Goal: Task Accomplishment & Management: Manage account settings

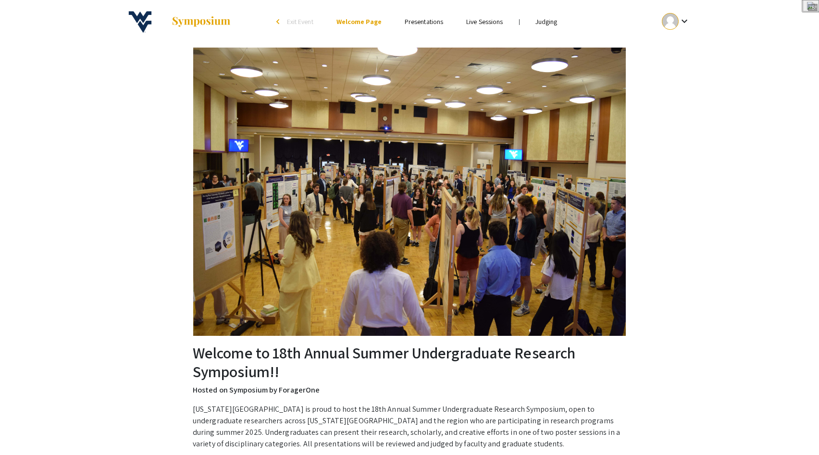
click at [548, 23] on link "Judging" at bounding box center [546, 21] width 22 height 9
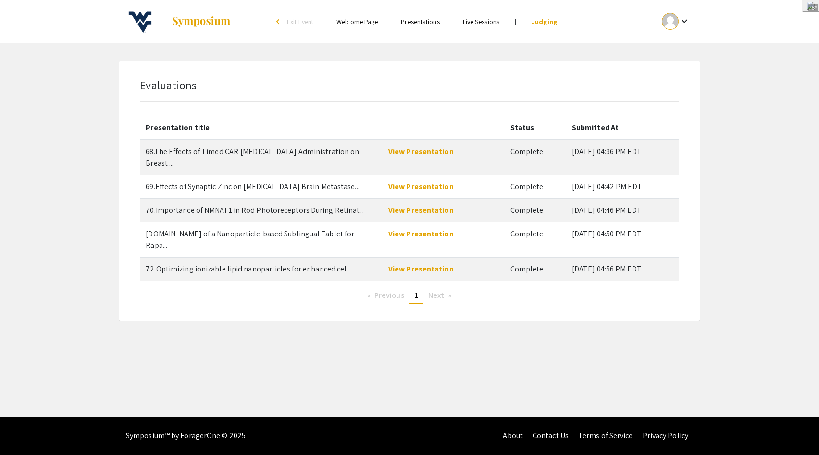
click at [424, 21] on link "Presentations" at bounding box center [420, 21] width 38 height 9
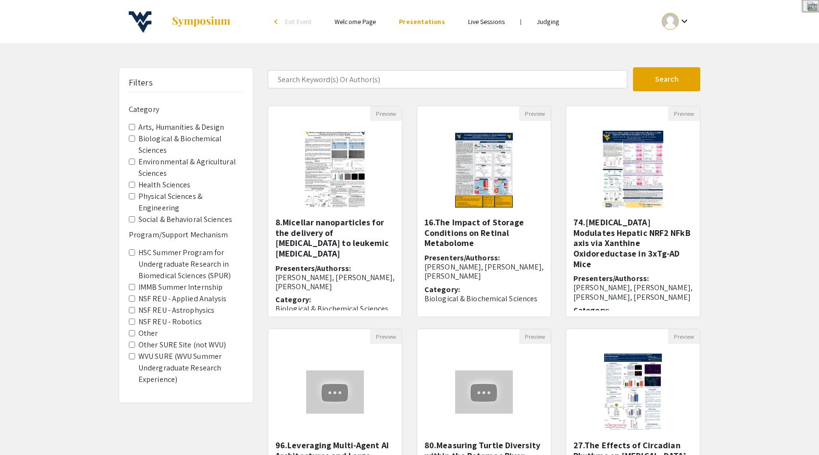
click at [670, 21] on div at bounding box center [670, 21] width 17 height 17
click at [676, 71] on button "My Submissions" at bounding box center [681, 70] width 59 height 23
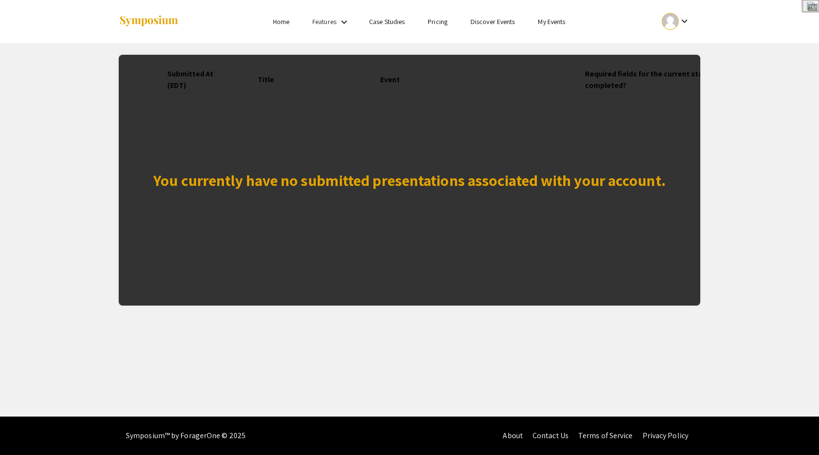
click at [681, 17] on mat-icon "keyboard_arrow_down" at bounding box center [685, 21] width 12 height 12
click at [556, 23] on div at bounding box center [409, 227] width 819 height 455
click at [556, 23] on link "My Events" at bounding box center [551, 21] width 27 height 9
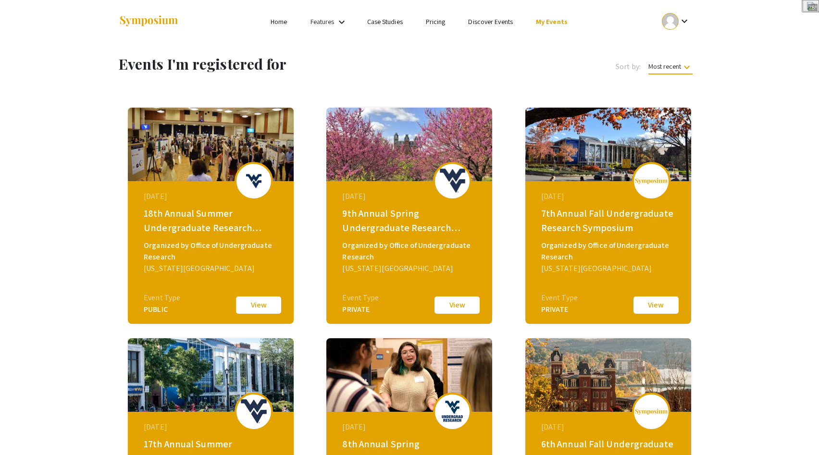
click at [454, 303] on button "View" at bounding box center [457, 305] width 48 height 20
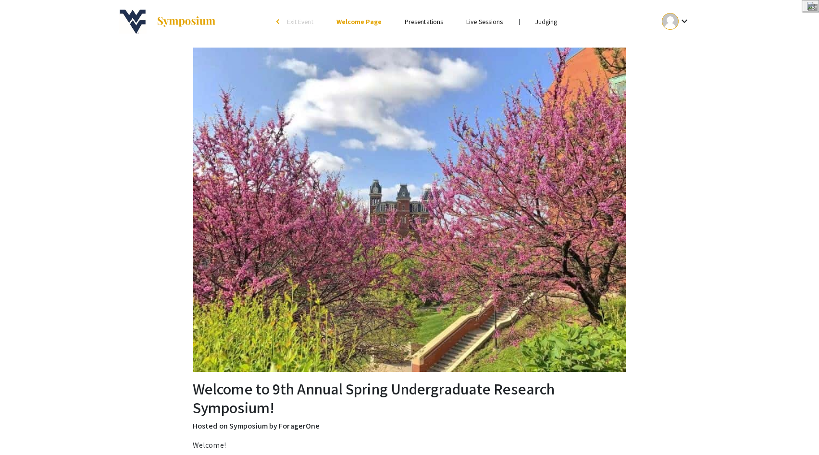
click at [546, 23] on link "Judging" at bounding box center [546, 21] width 22 height 9
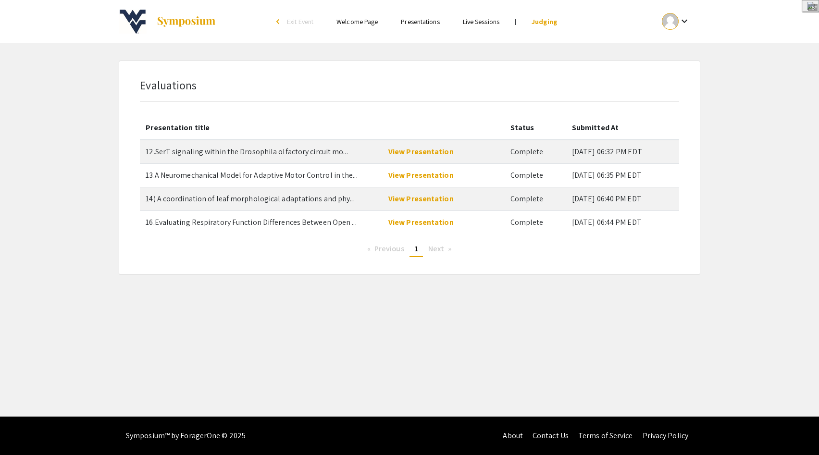
click at [756, 282] on div "Skip navigation arrow_back_ios Exit Event Welcome Page Presentations Live Sessi…" at bounding box center [409, 208] width 819 height 417
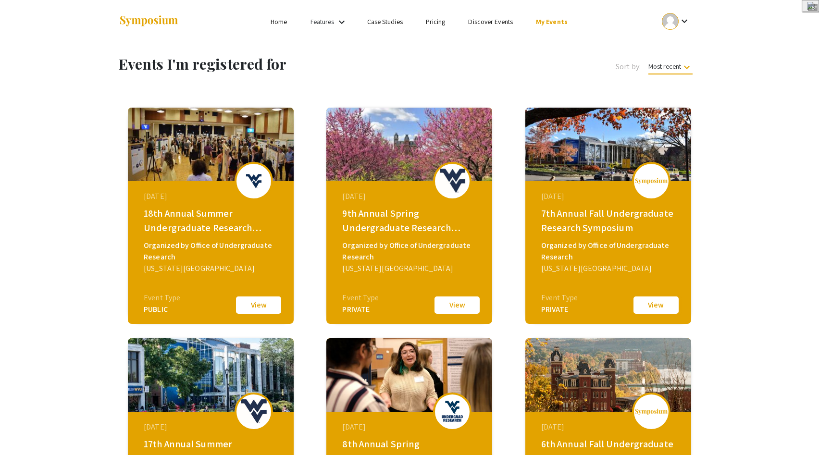
click at [651, 305] on button "View" at bounding box center [656, 305] width 48 height 20
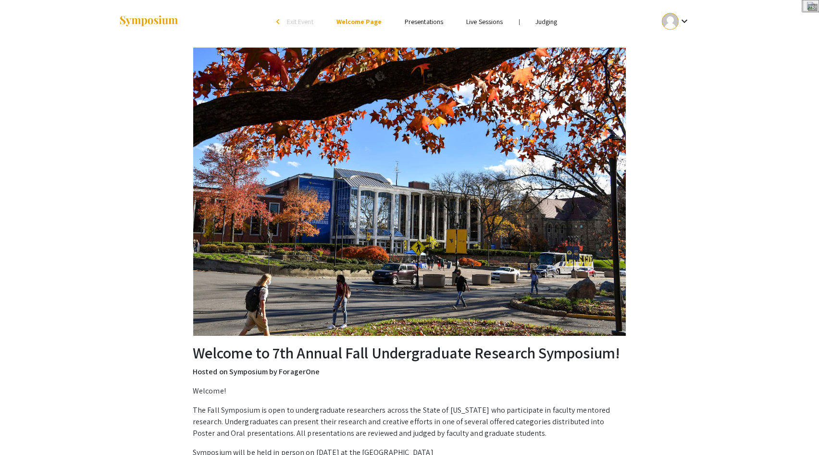
click at [545, 21] on link "Judging" at bounding box center [546, 21] width 22 height 9
